Goal: Task Accomplishment & Management: Manage account settings

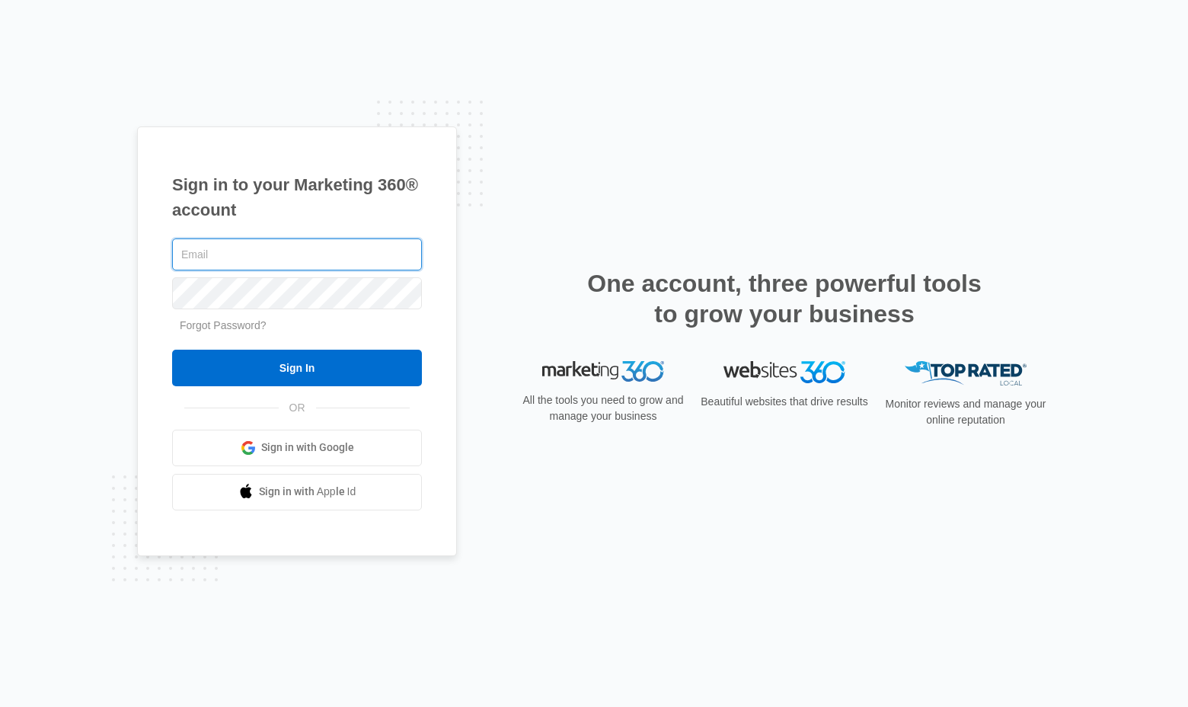
type input "[EMAIL_ADDRESS][DOMAIN_NAME]"
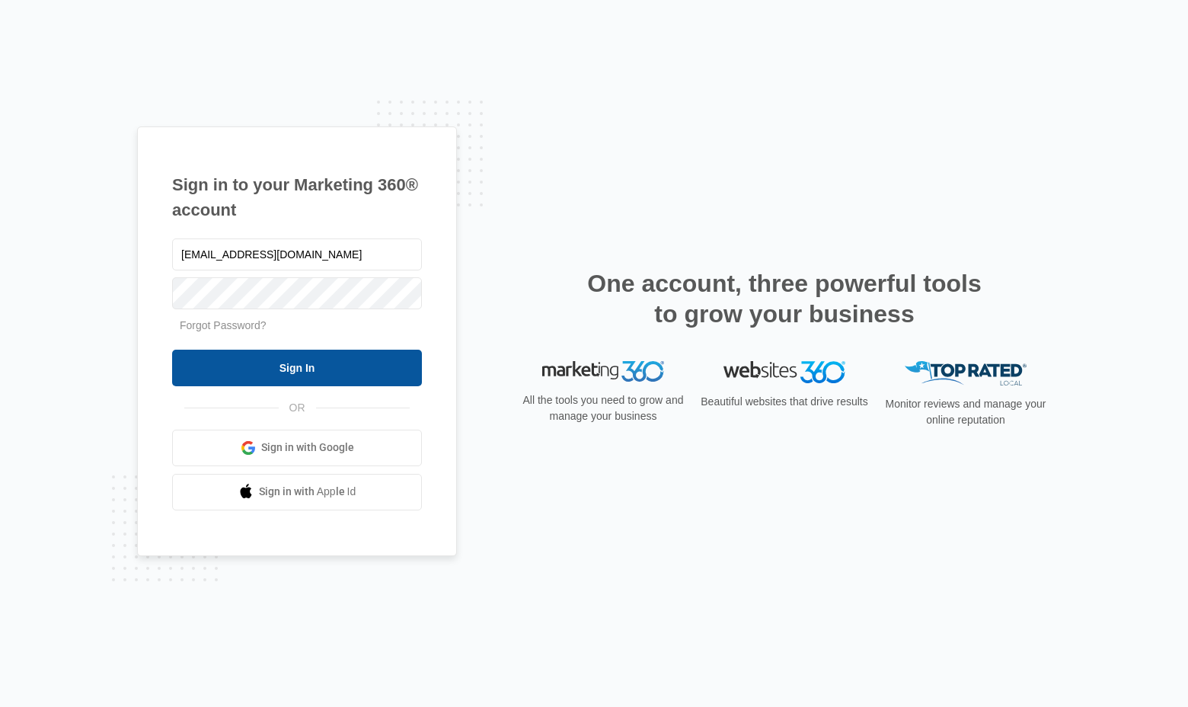
click at [303, 377] on input "Sign In" at bounding box center [297, 368] width 250 height 37
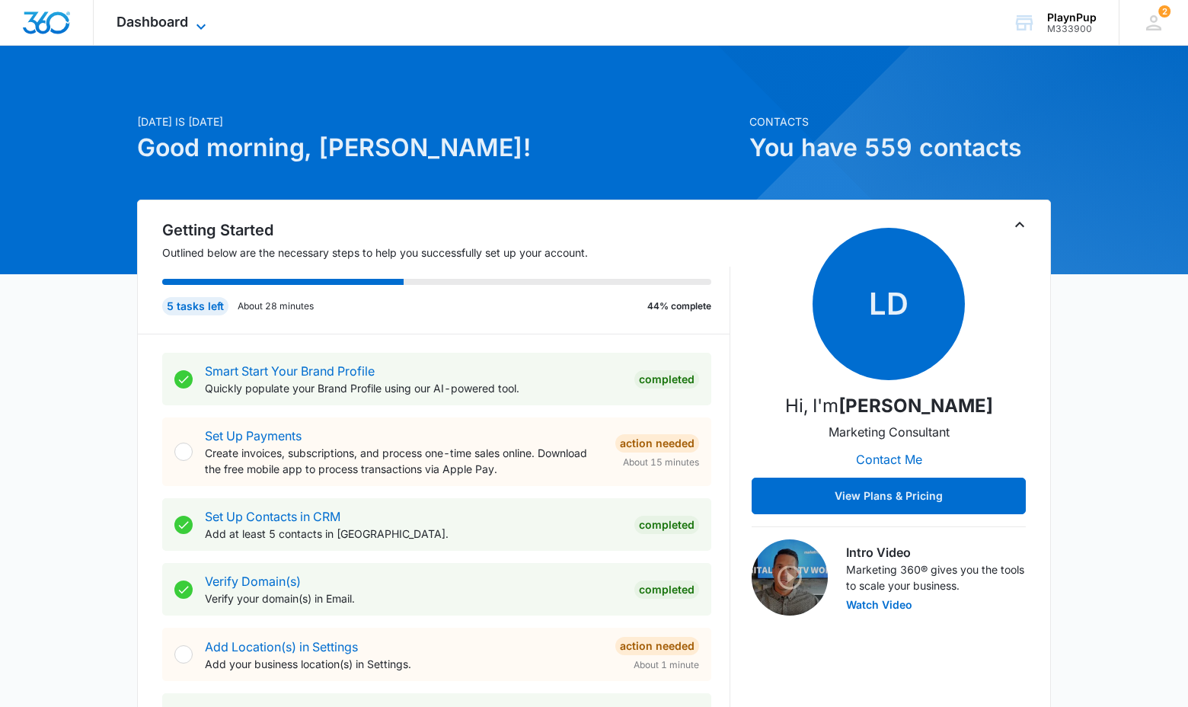
click at [193, 24] on icon at bounding box center [201, 27] width 18 height 18
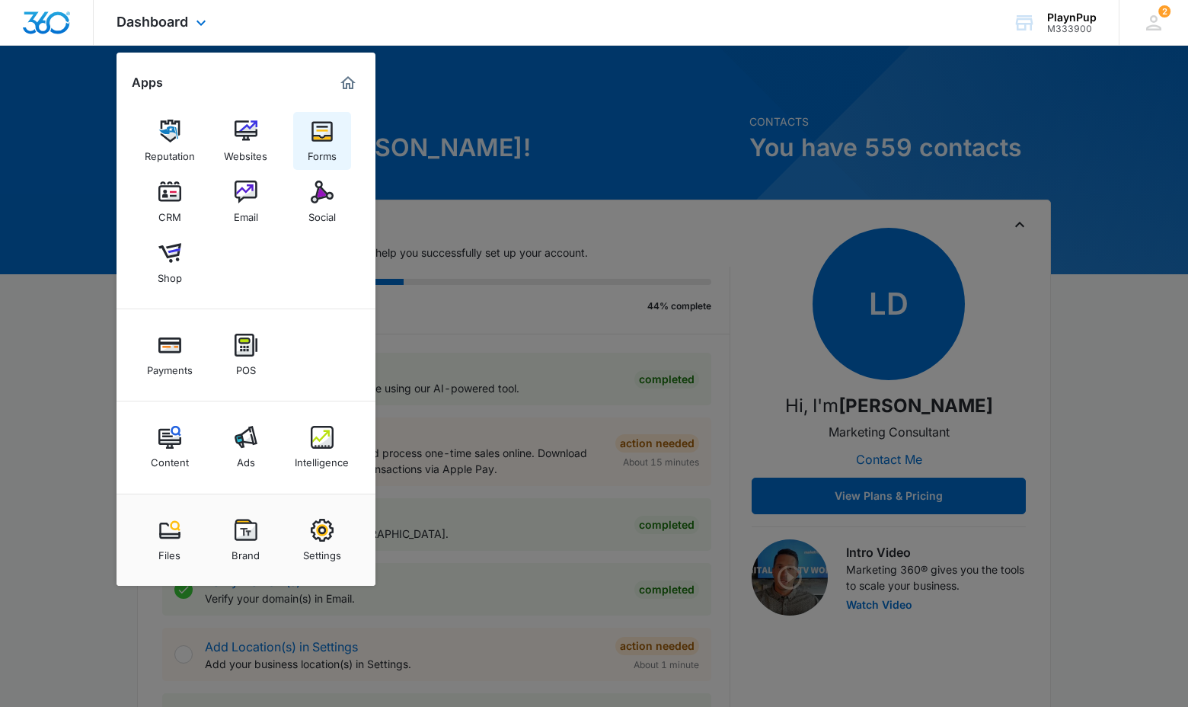
click at [321, 137] on img at bounding box center [322, 131] width 23 height 23
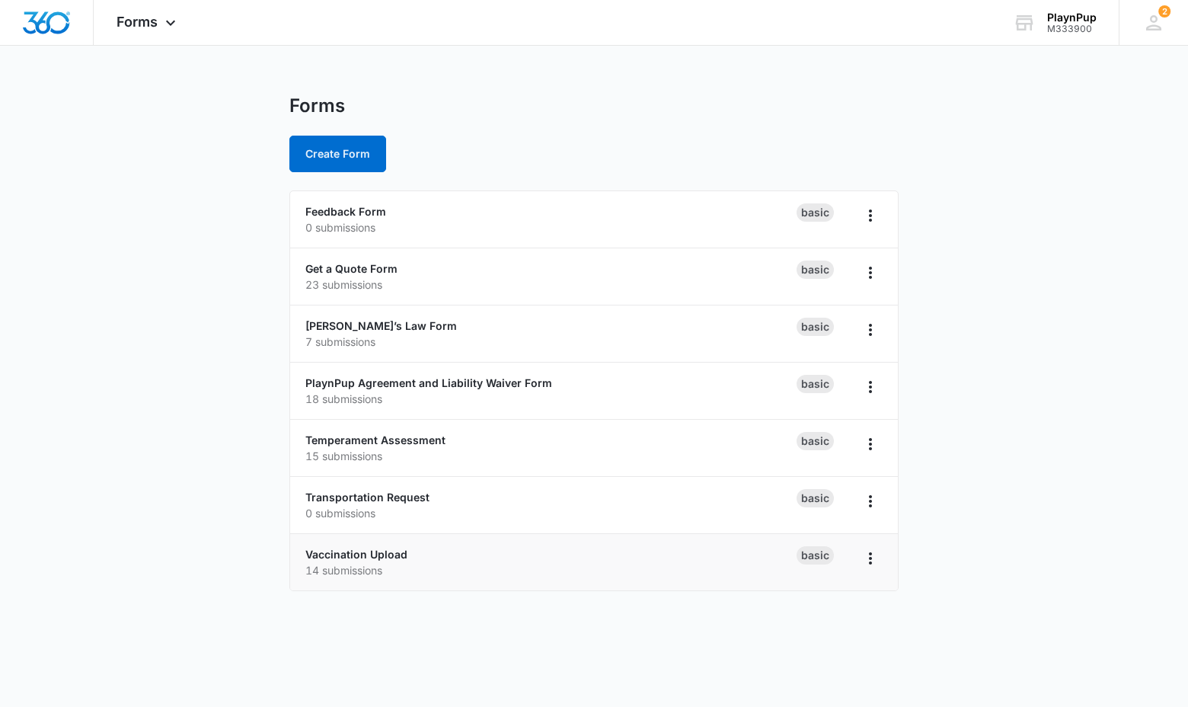
click at [412, 564] on p "14 submissions" at bounding box center [550, 570] width 491 height 16
click at [873, 561] on icon "Overflow Menu" at bounding box center [870, 558] width 18 height 18
click at [335, 557] on link "Vaccination Upload" at bounding box center [356, 554] width 102 height 13
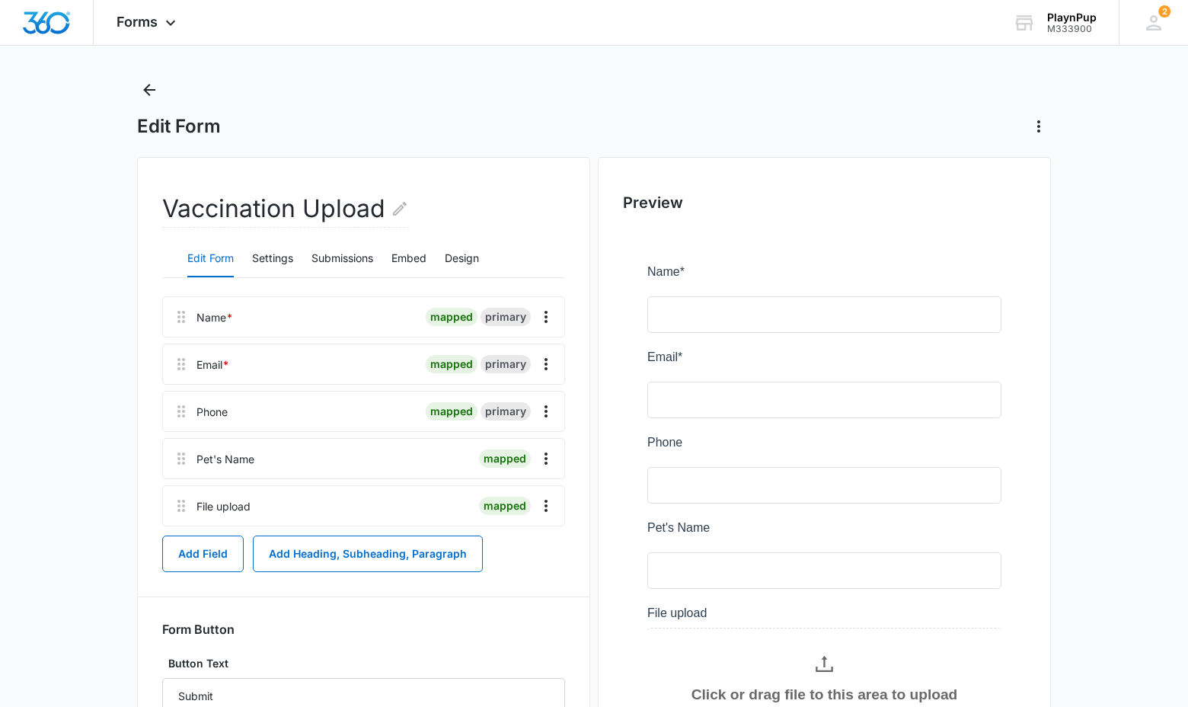
scroll to position [28, 0]
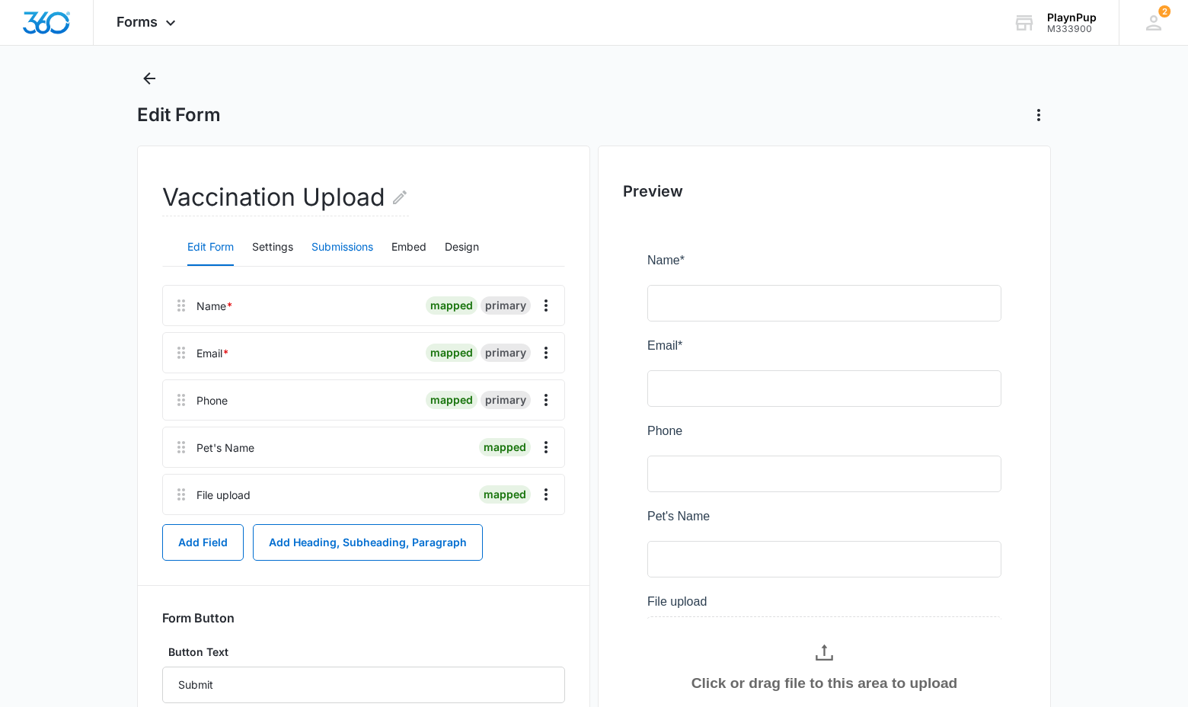
click at [345, 247] on button "Submissions" at bounding box center [343, 247] width 62 height 37
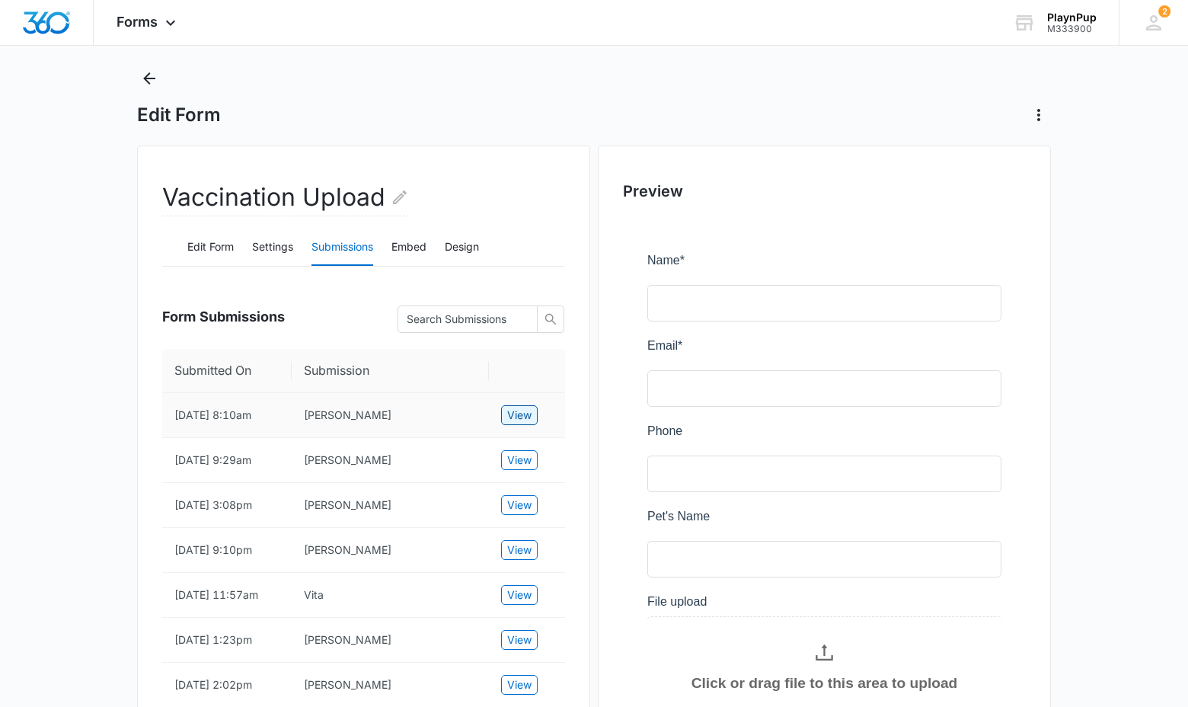
click at [514, 414] on span "View" at bounding box center [519, 415] width 24 height 17
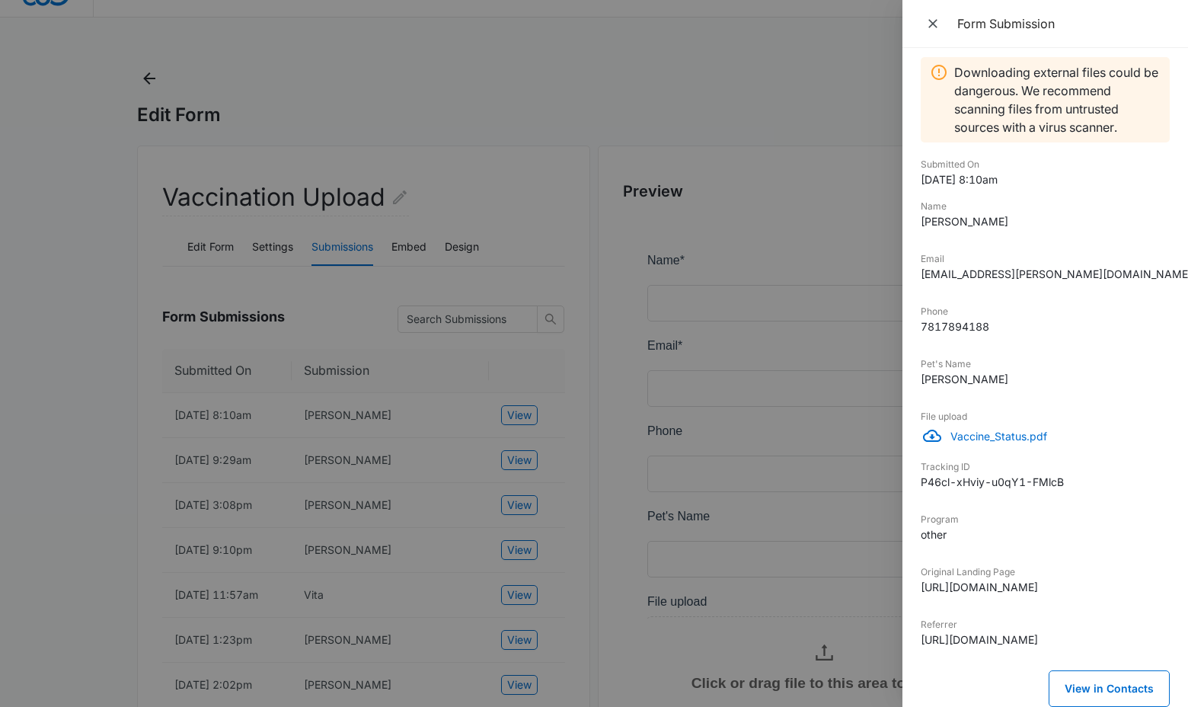
scroll to position [11, 0]
click at [997, 435] on p "Vaccine_Status.pdf" at bounding box center [1060, 436] width 219 height 16
drag, startPoint x: 671, startPoint y: 148, endPoint x: 639, endPoint y: 147, distance: 32.0
click at [670, 148] on div at bounding box center [594, 353] width 1188 height 707
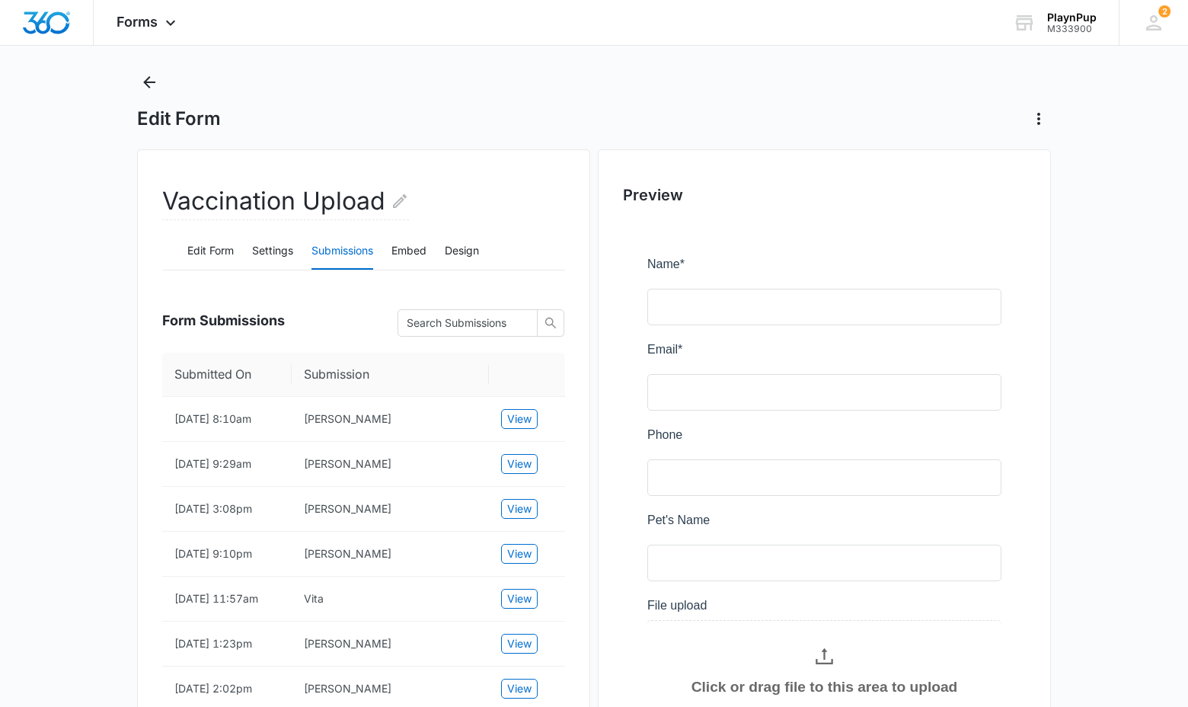
scroll to position [24, 0]
click at [153, 85] on icon "Back" at bounding box center [149, 82] width 18 height 18
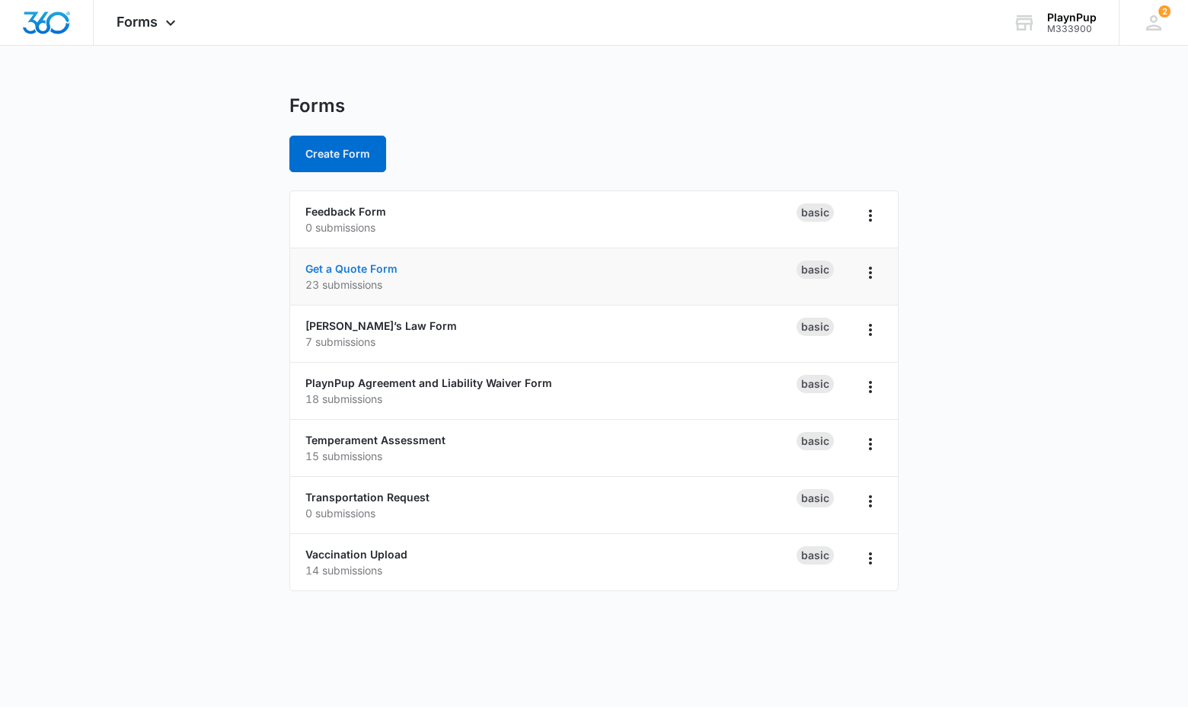
click at [334, 267] on link "Get a Quote Form" at bounding box center [351, 268] width 92 height 13
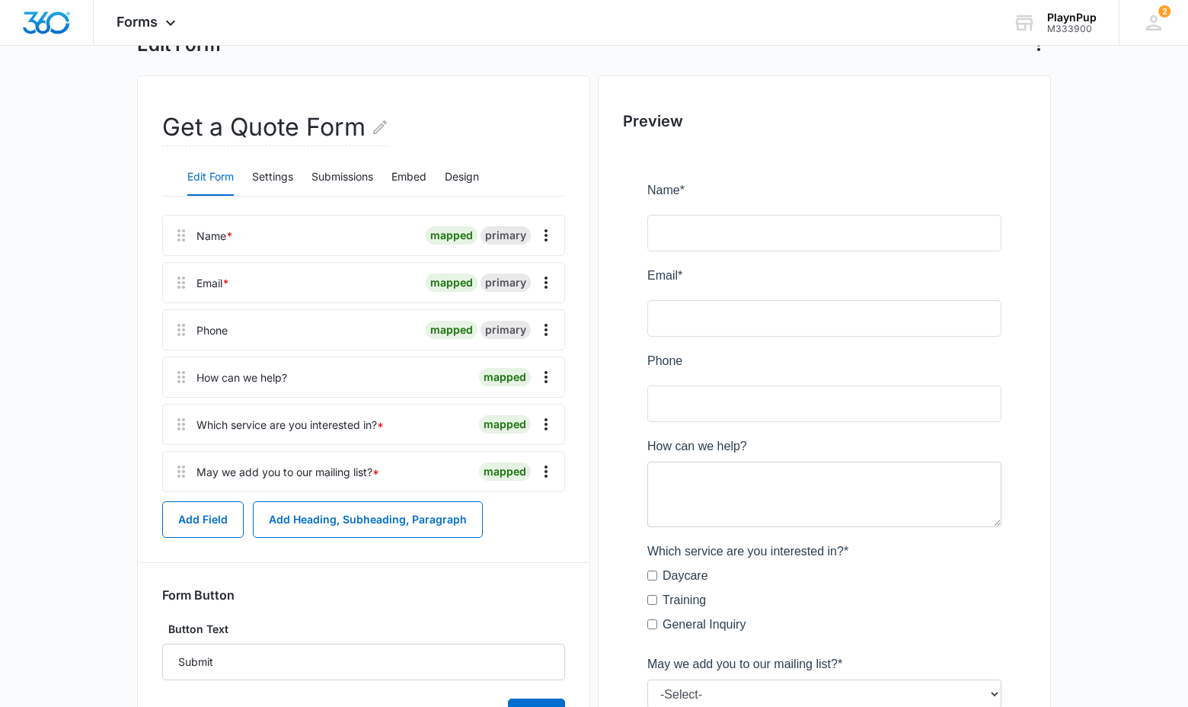
scroll to position [102, 0]
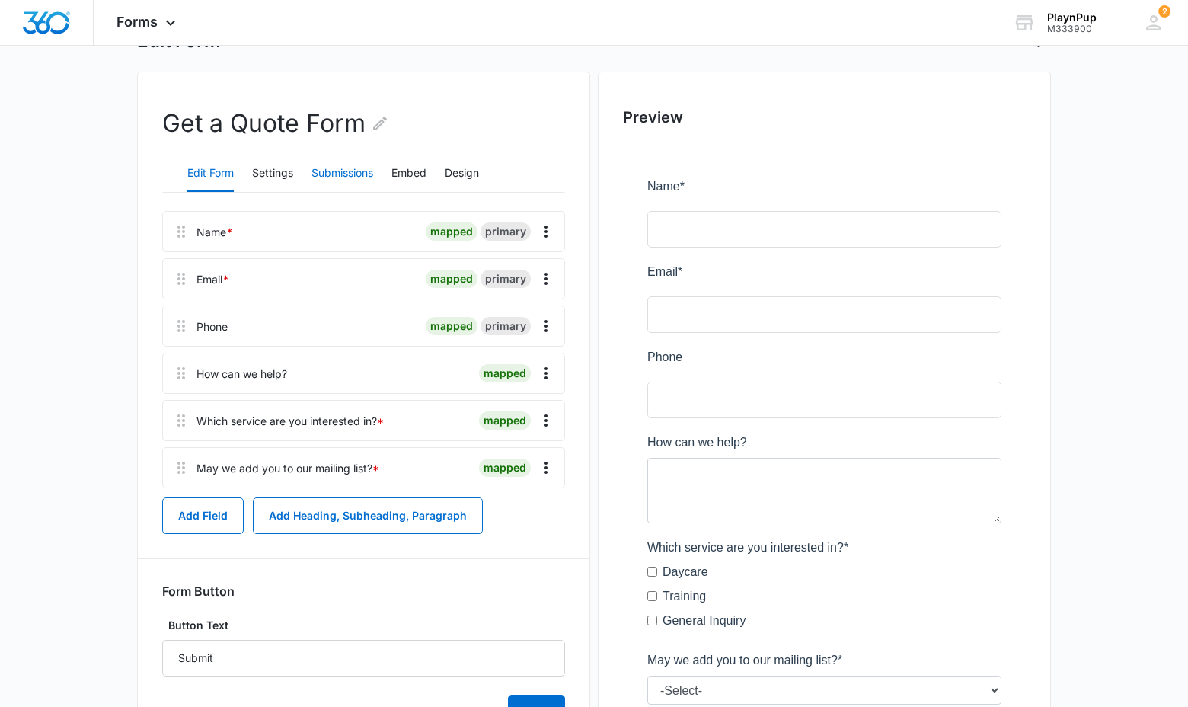
click at [327, 174] on button "Submissions" at bounding box center [343, 173] width 62 height 37
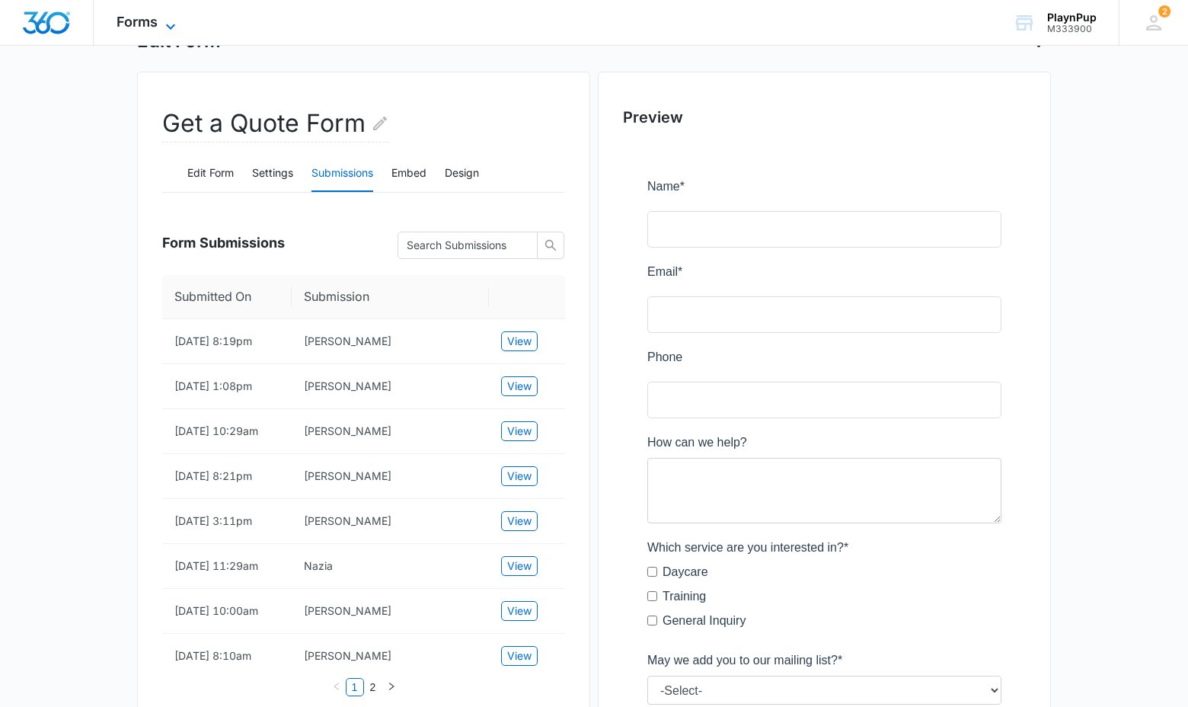
click at [165, 27] on icon at bounding box center [170, 27] width 18 height 18
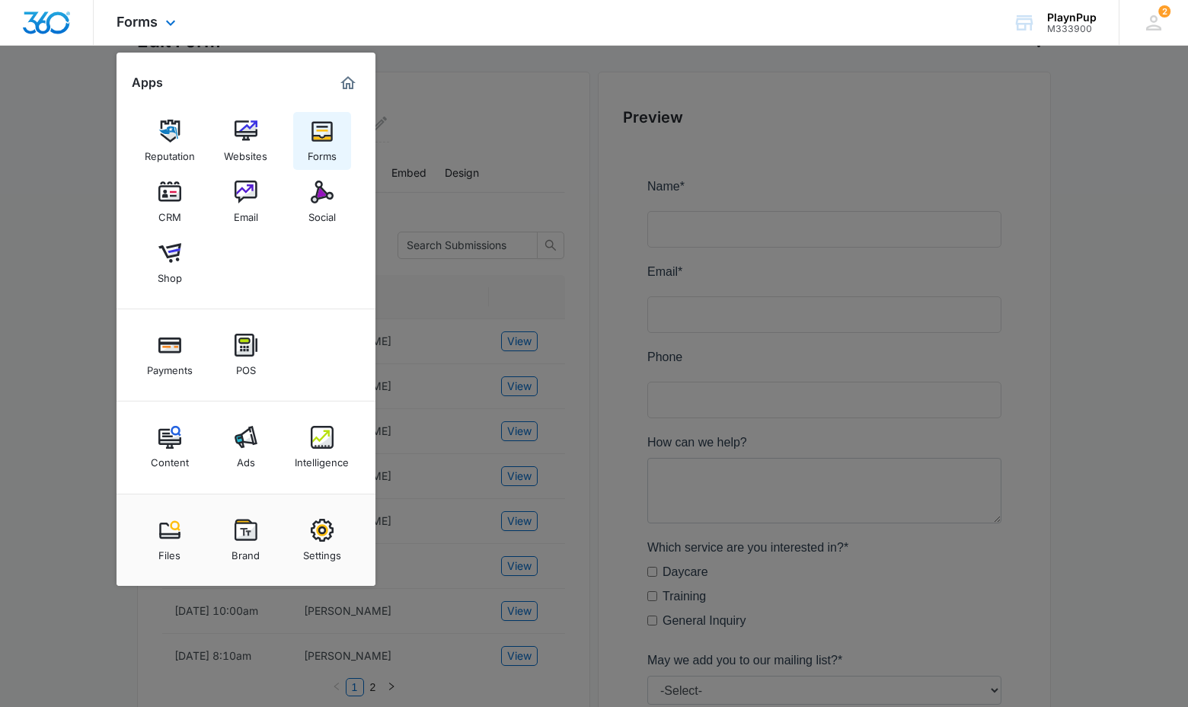
click at [321, 142] on img at bounding box center [322, 131] width 23 height 23
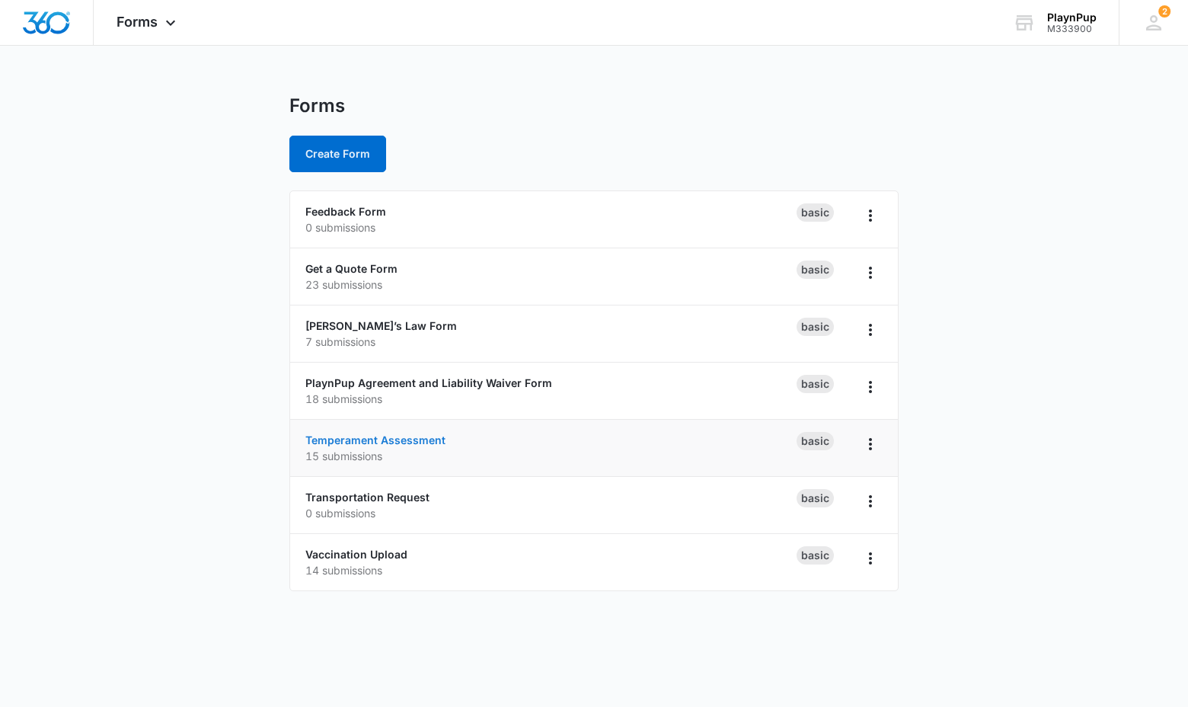
click at [376, 439] on link "Temperament Assessment" at bounding box center [375, 439] width 140 height 13
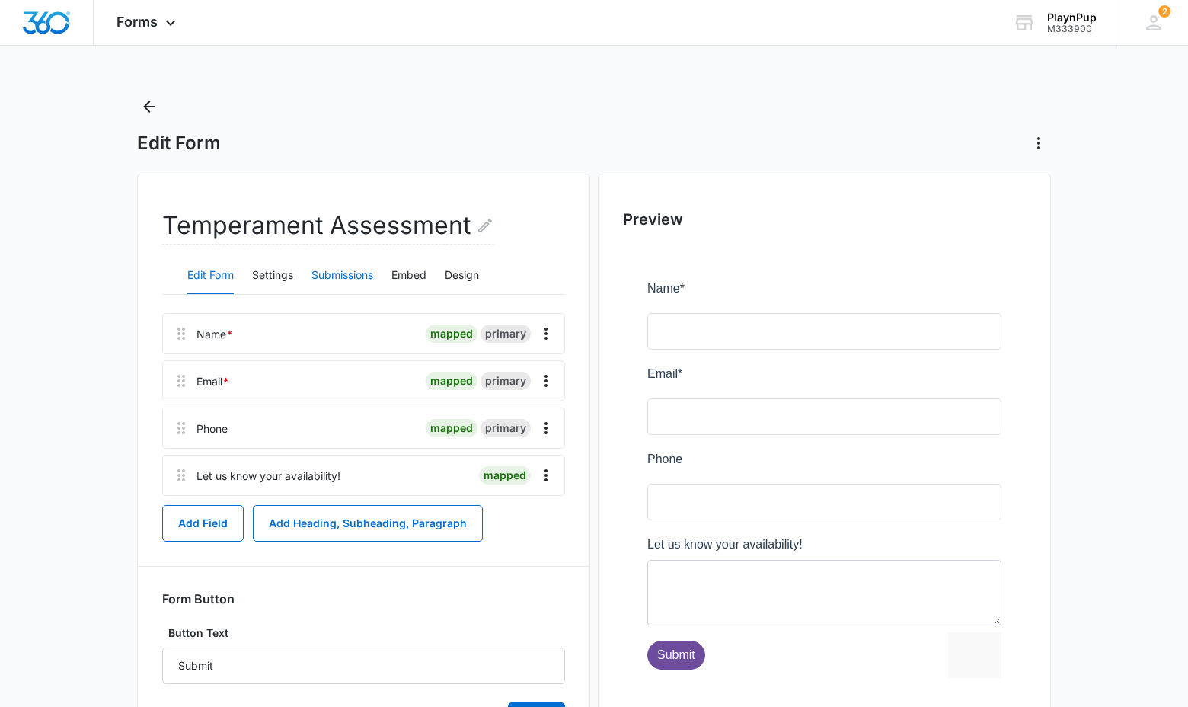
click at [365, 272] on button "Submissions" at bounding box center [343, 275] width 62 height 37
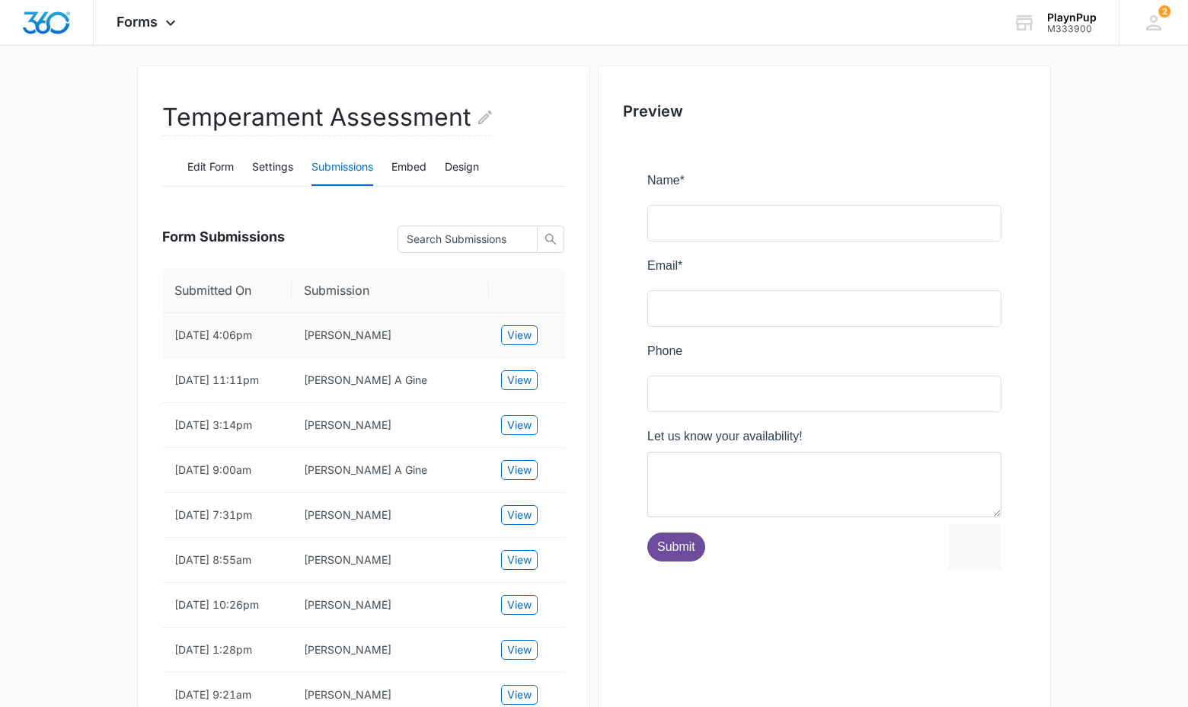
scroll to position [108, 0]
click at [510, 340] on span "View" at bounding box center [519, 335] width 24 height 17
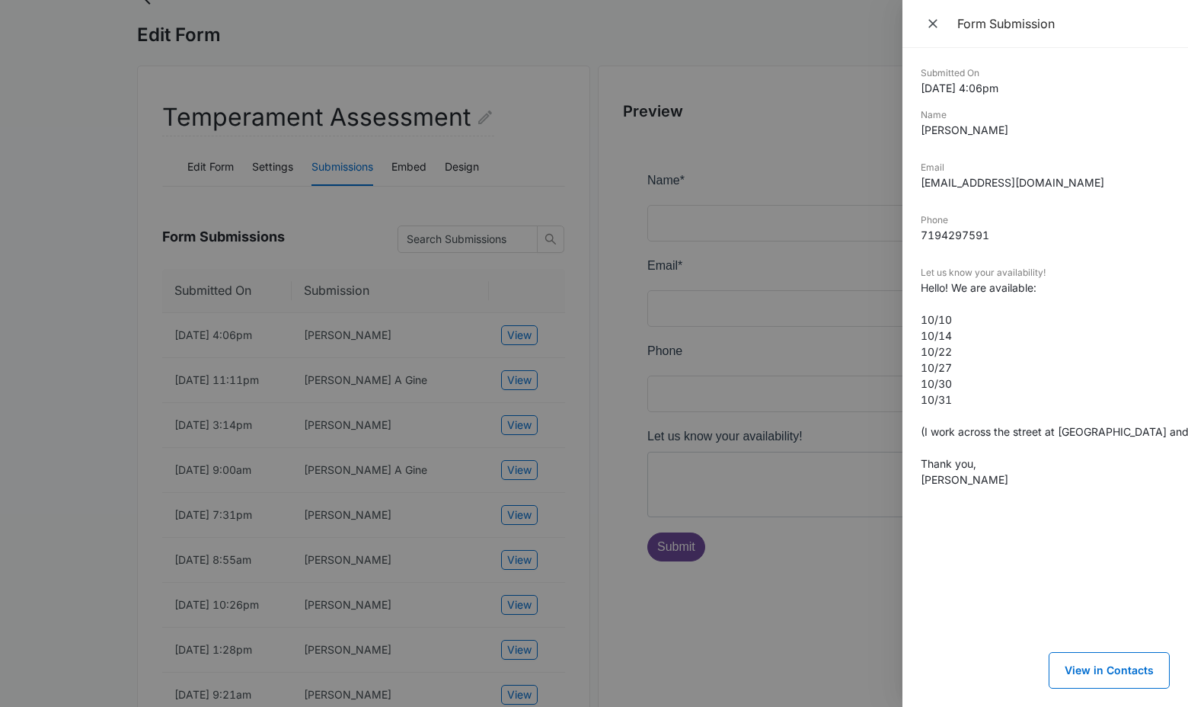
click at [522, 405] on div at bounding box center [594, 353] width 1188 height 707
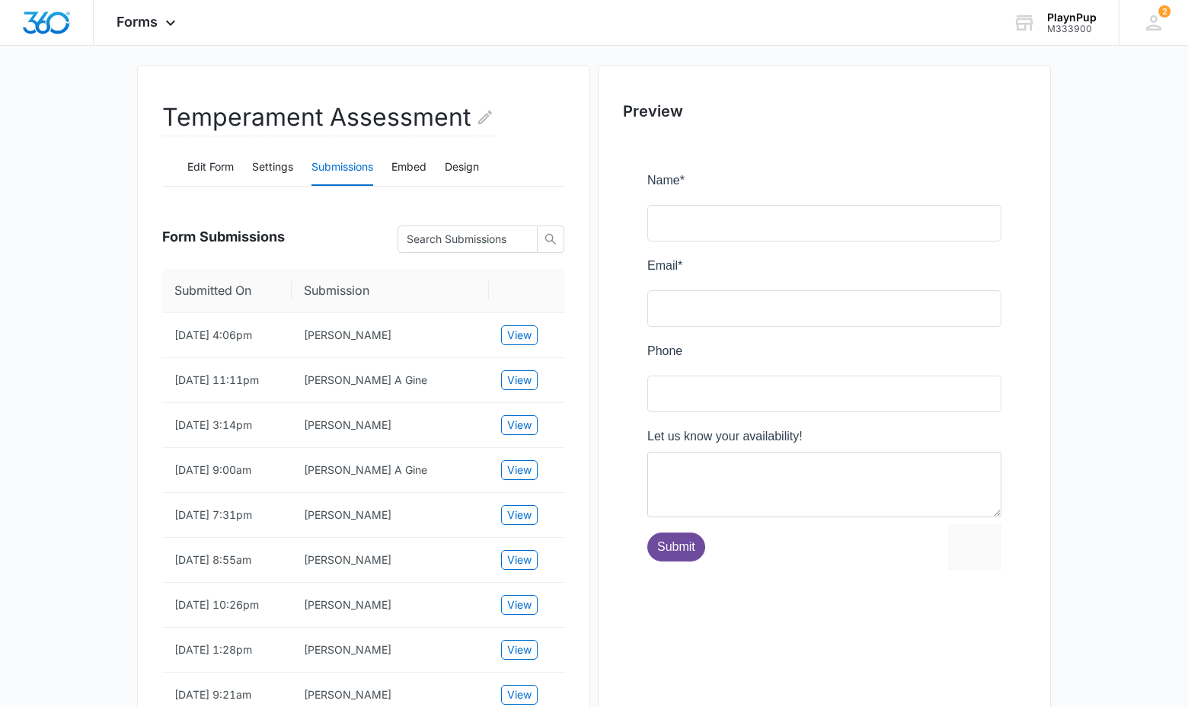
click at [522, 388] on span "View" at bounding box center [519, 380] width 24 height 17
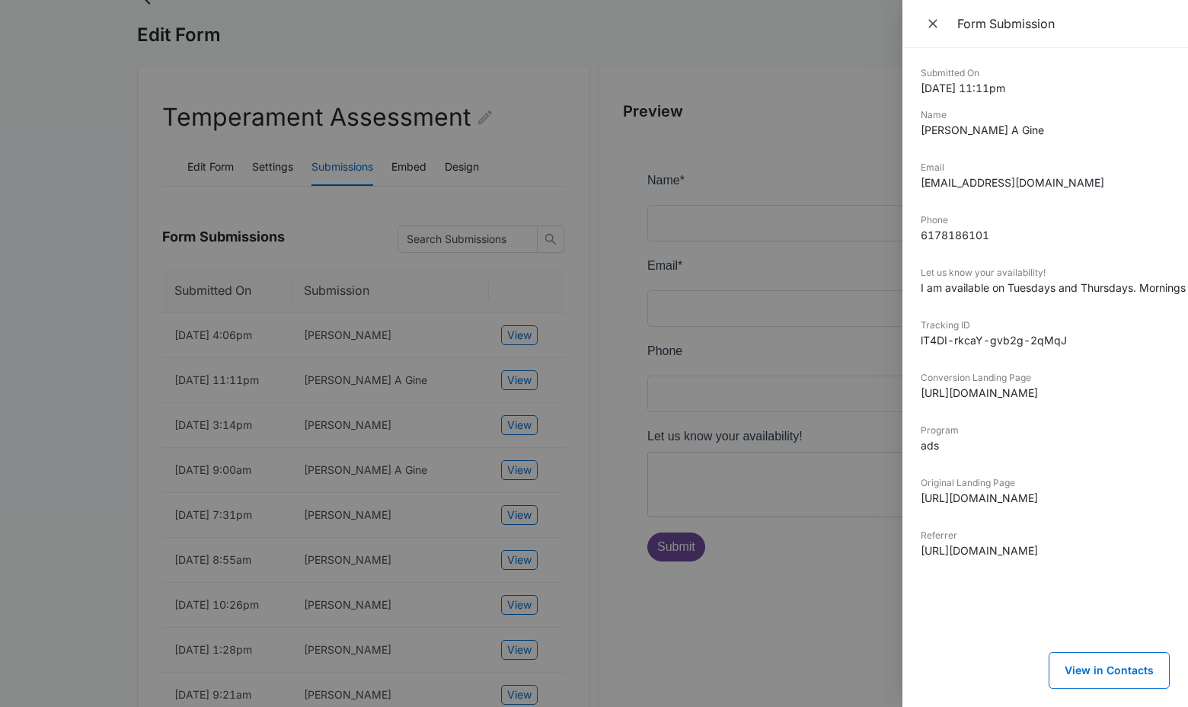
click at [526, 465] on div at bounding box center [594, 353] width 1188 height 707
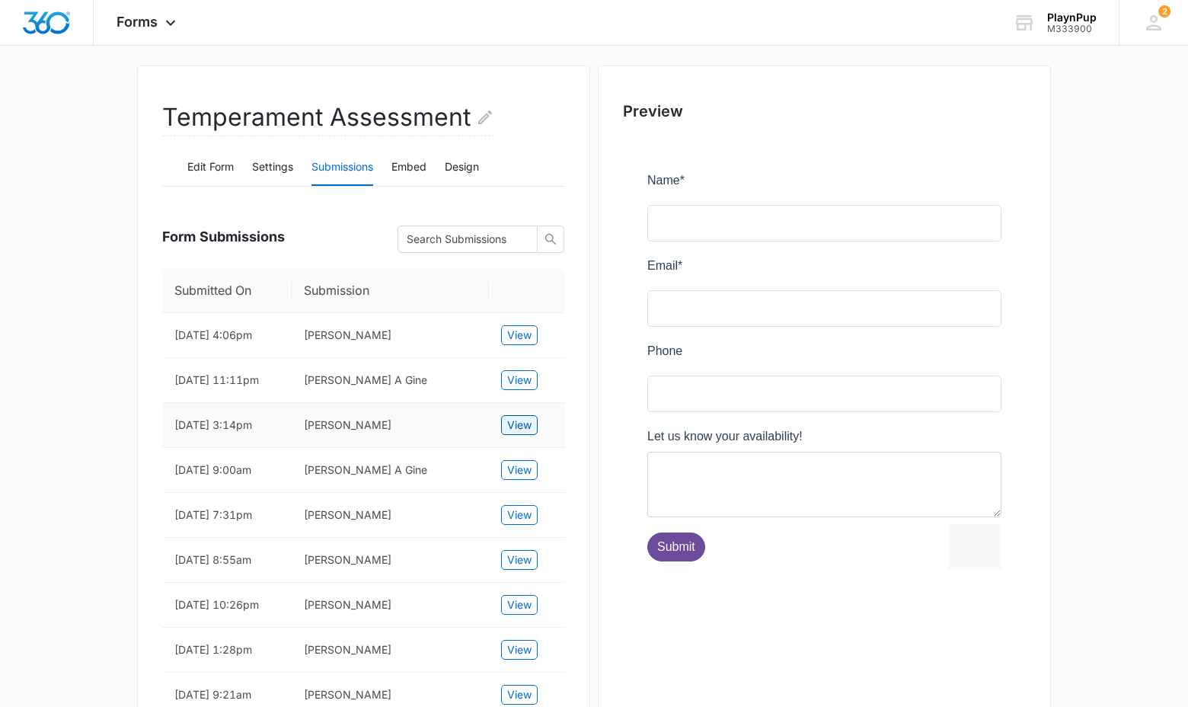
click at [527, 433] on span "View" at bounding box center [519, 425] width 24 height 17
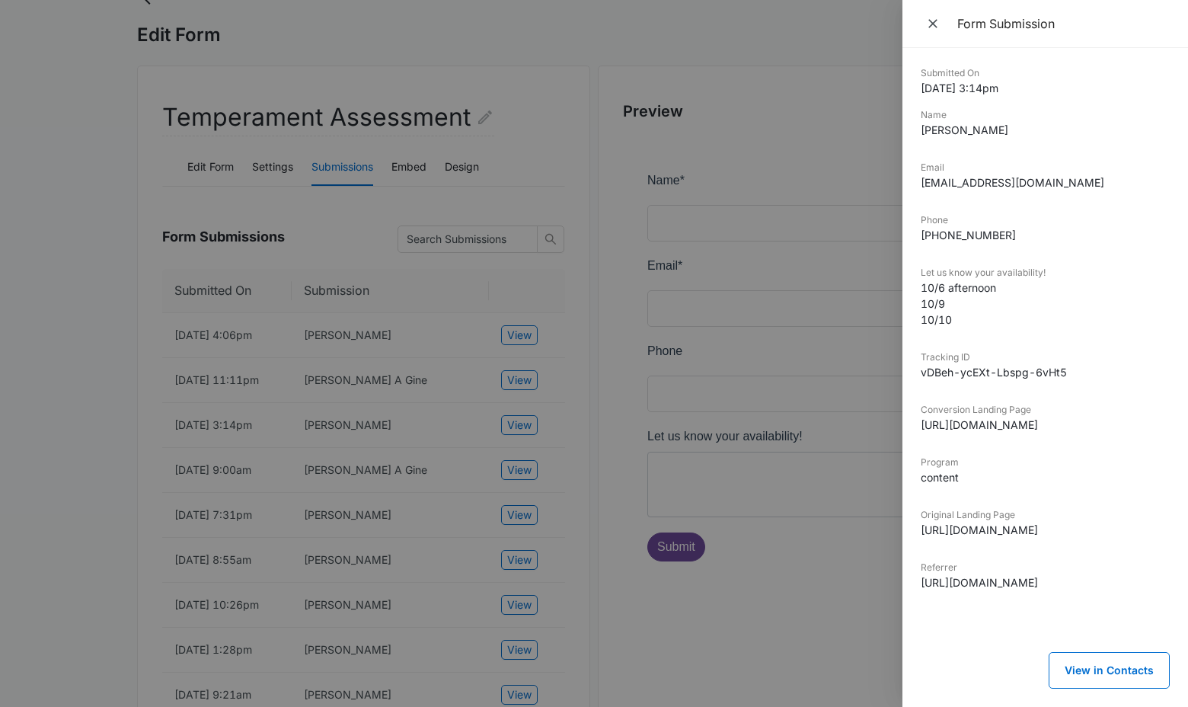
click at [509, 289] on div at bounding box center [594, 353] width 1188 height 707
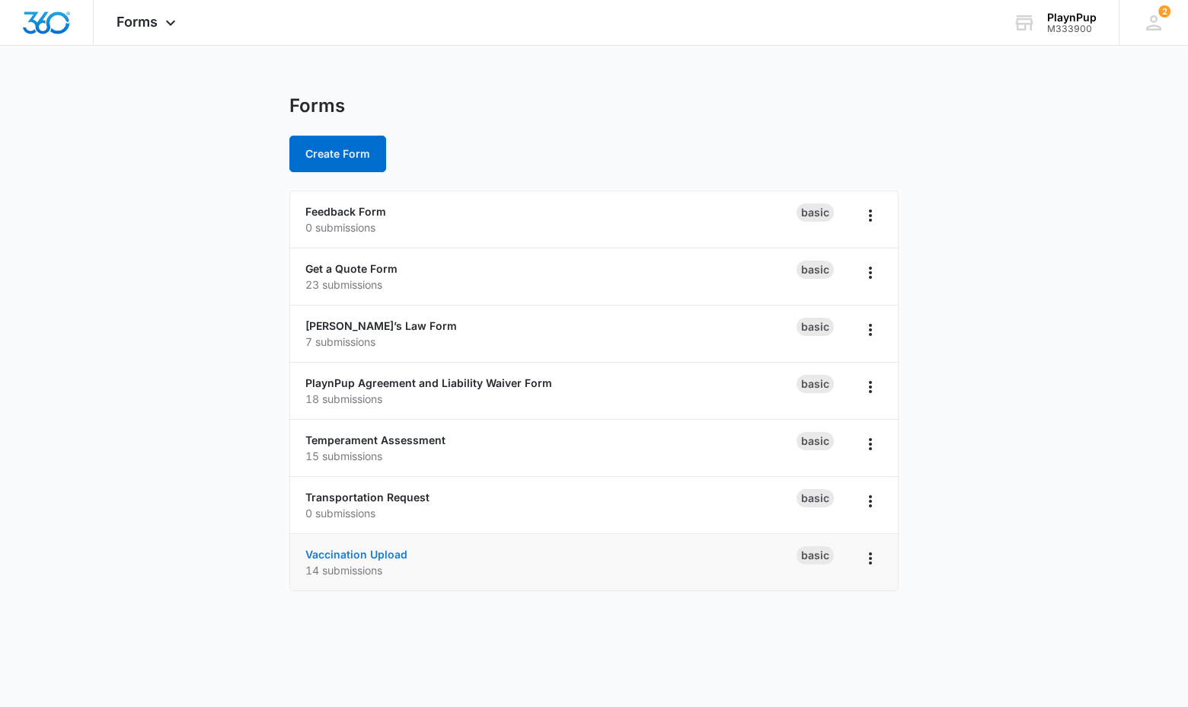
click at [377, 556] on link "Vaccination Upload" at bounding box center [356, 554] width 102 height 13
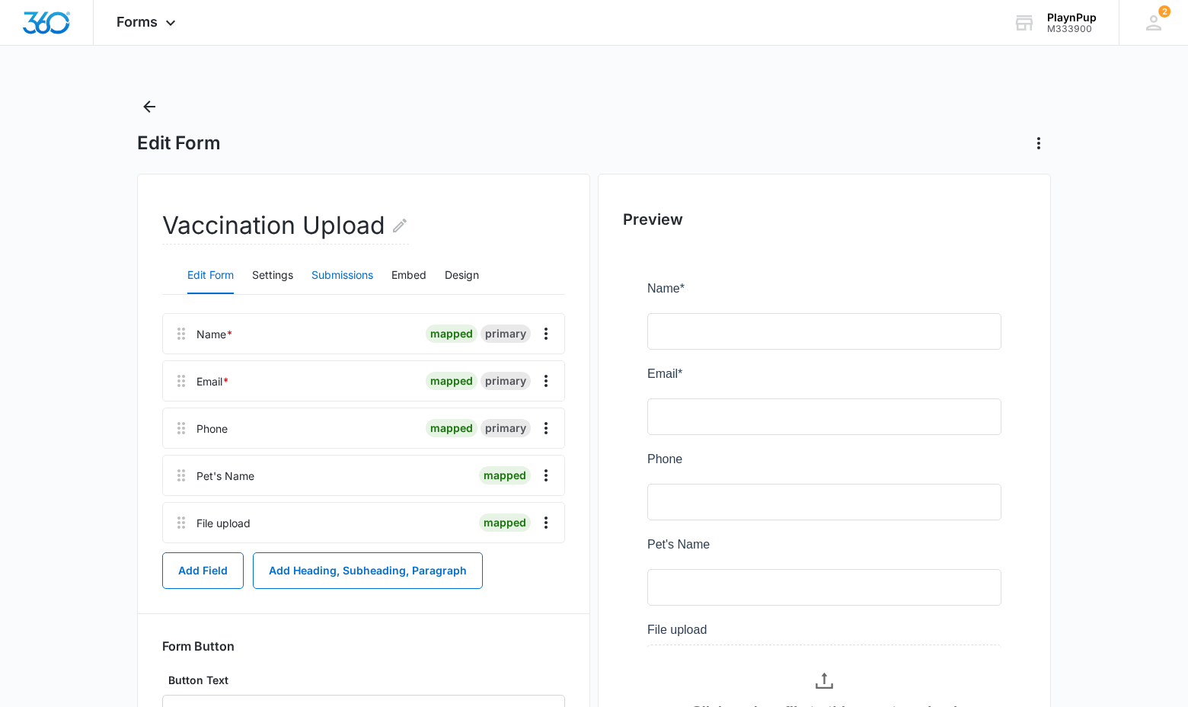
click at [340, 273] on button "Submissions" at bounding box center [343, 275] width 62 height 37
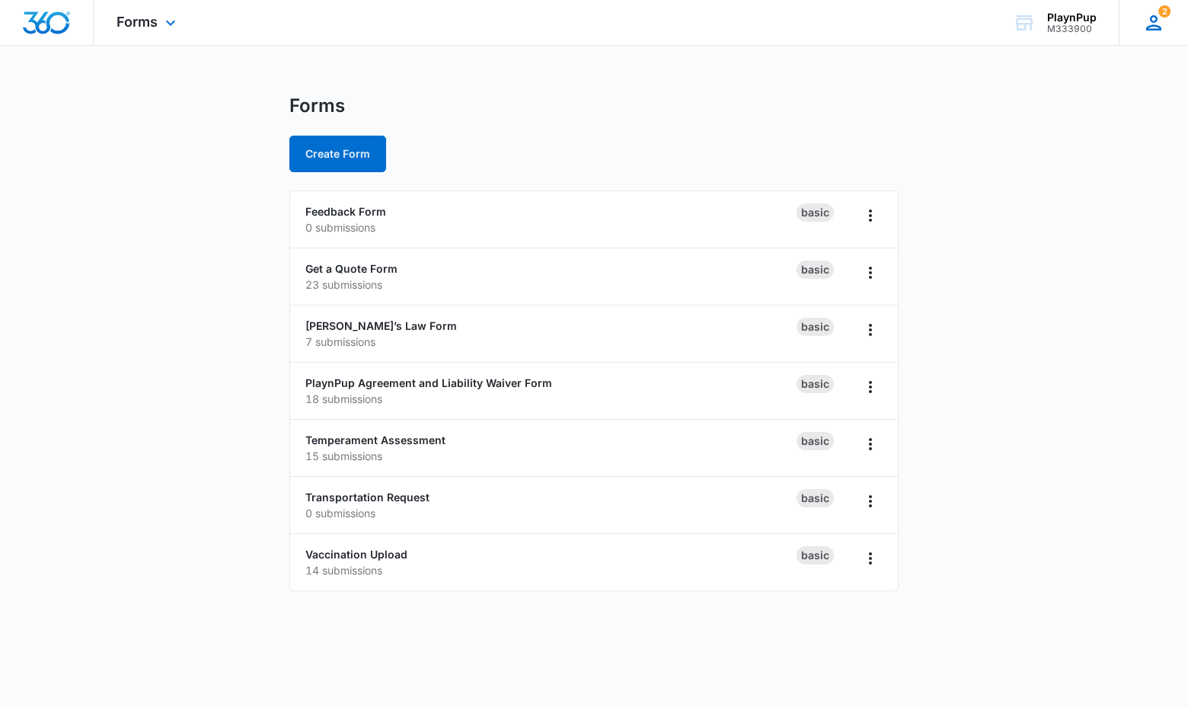
click at [1154, 29] on icon at bounding box center [1153, 22] width 15 height 15
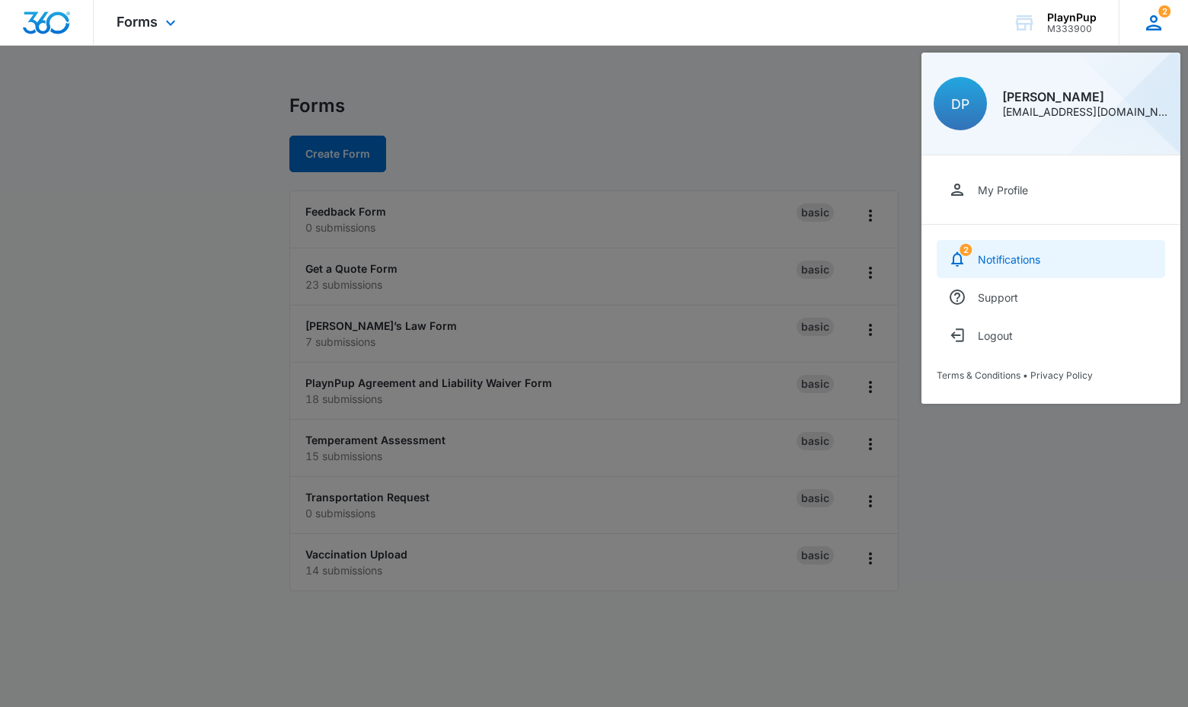
click at [1021, 258] on div "Notifications" at bounding box center [1009, 259] width 62 height 13
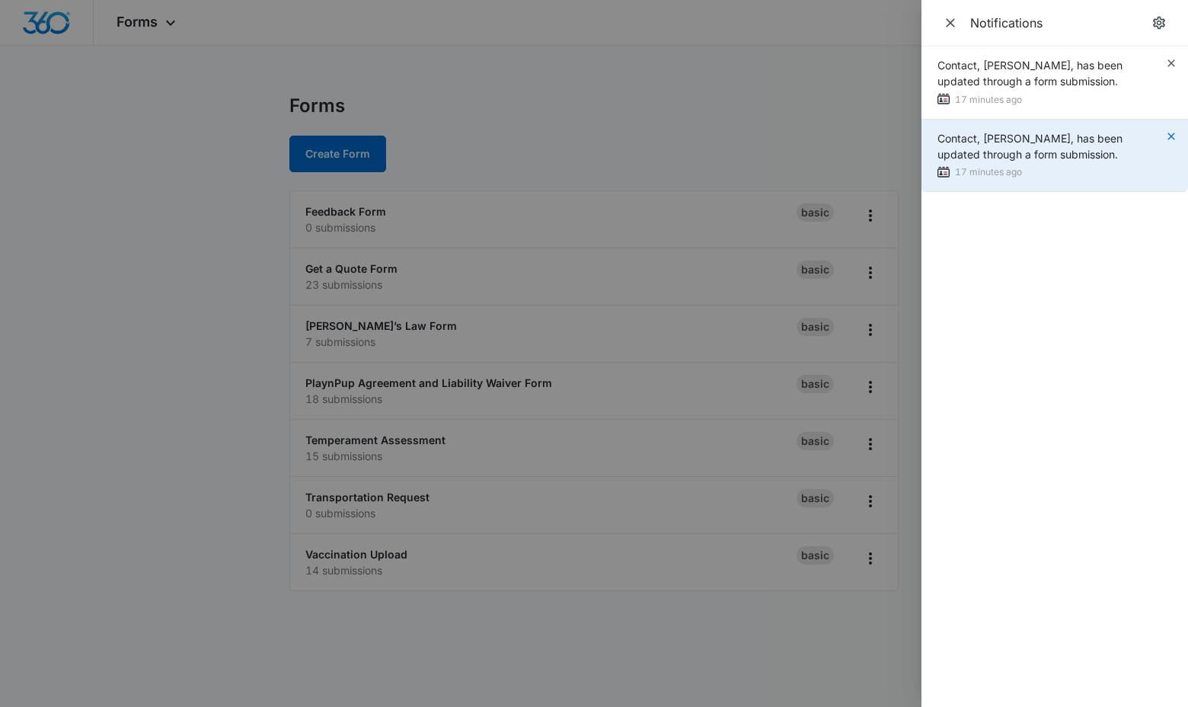
click at [1172, 140] on icon "button" at bounding box center [1171, 136] width 12 height 12
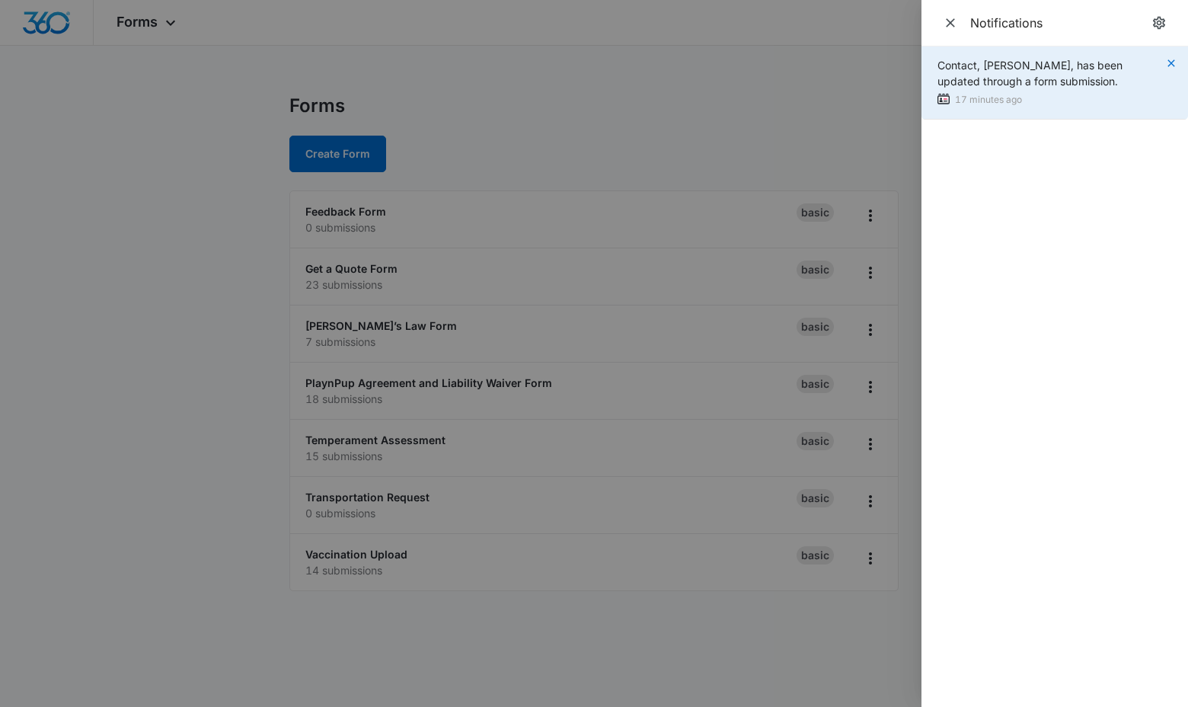
click at [1171, 64] on icon "button" at bounding box center [1171, 63] width 12 height 12
